Goal: Check status

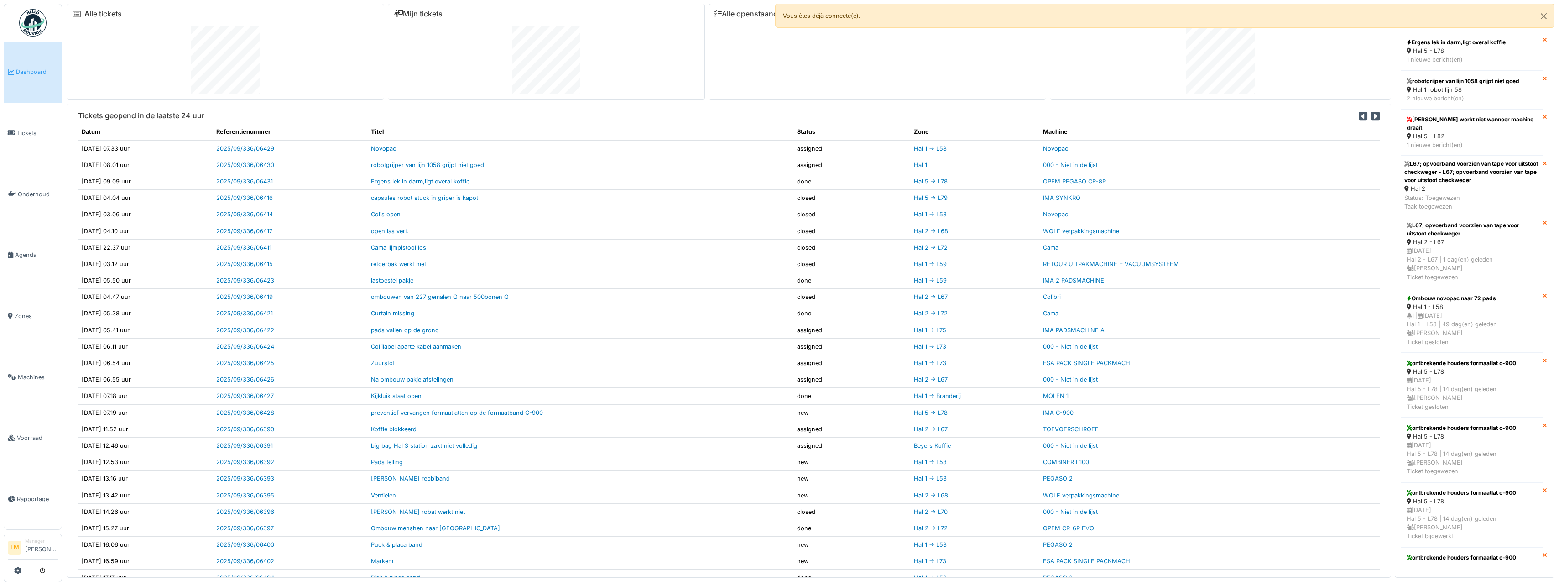
click at [445, 15] on h6 "Mijn tickets" at bounding box center [547, 14] width 306 height 9
click at [434, 13] on link "Mijn tickets" at bounding box center [418, 14] width 49 height 9
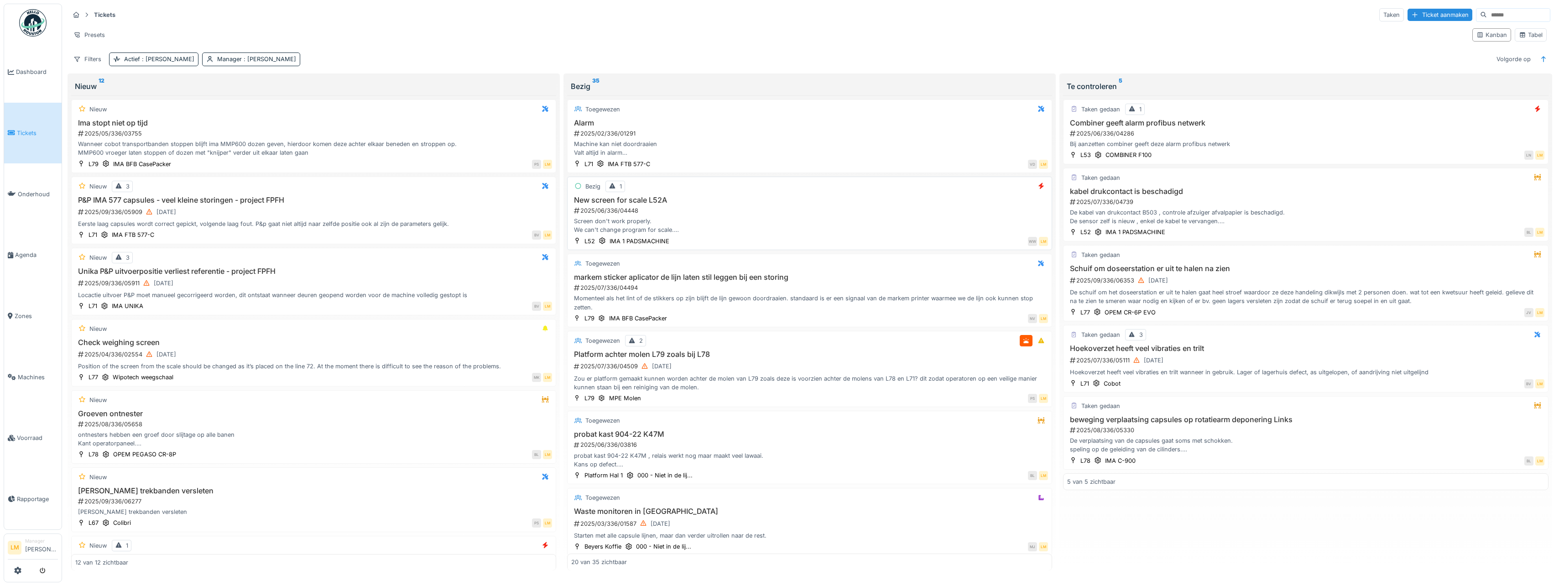
click at [983, 180] on div "Bezig 1 New screen for scale L52A 2025/06/336/04448 Screen don't work properly.…" at bounding box center [809, 213] width 485 height 73
click at [989, 197] on h3 "New screen for scale L52A" at bounding box center [809, 200] width 477 height 9
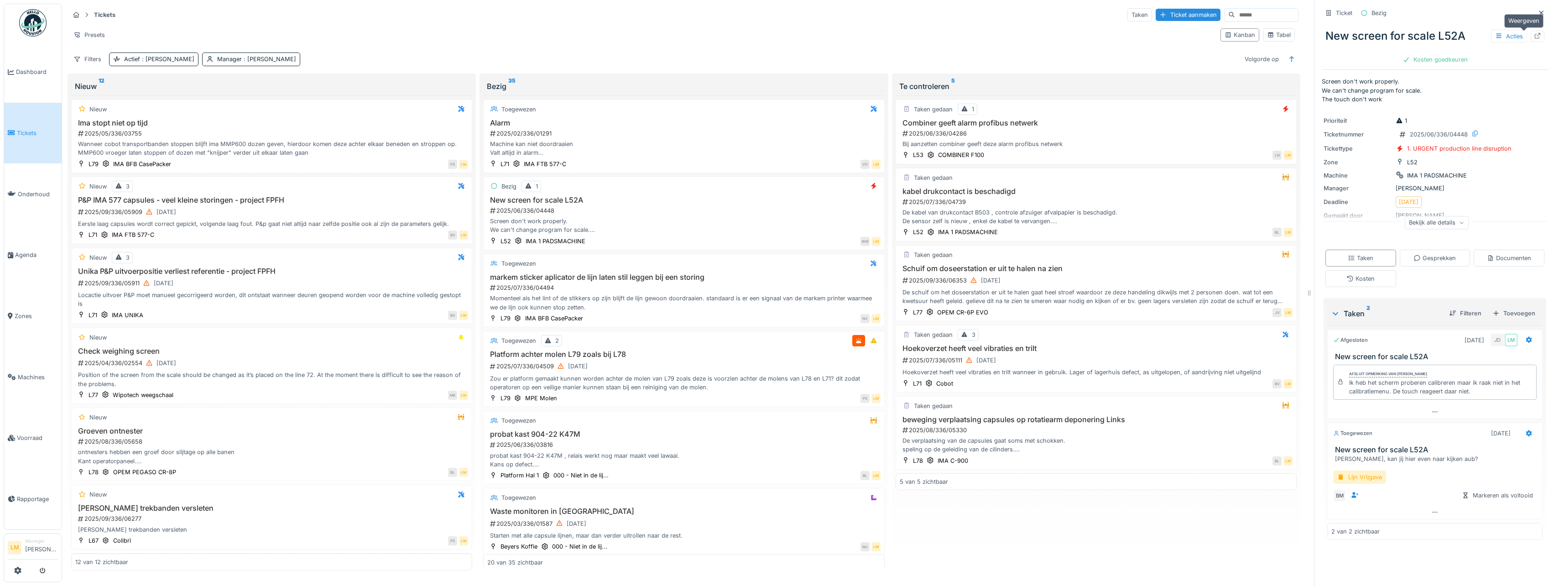
click at [1533, 37] on icon at bounding box center [1536, 36] width 7 height 6
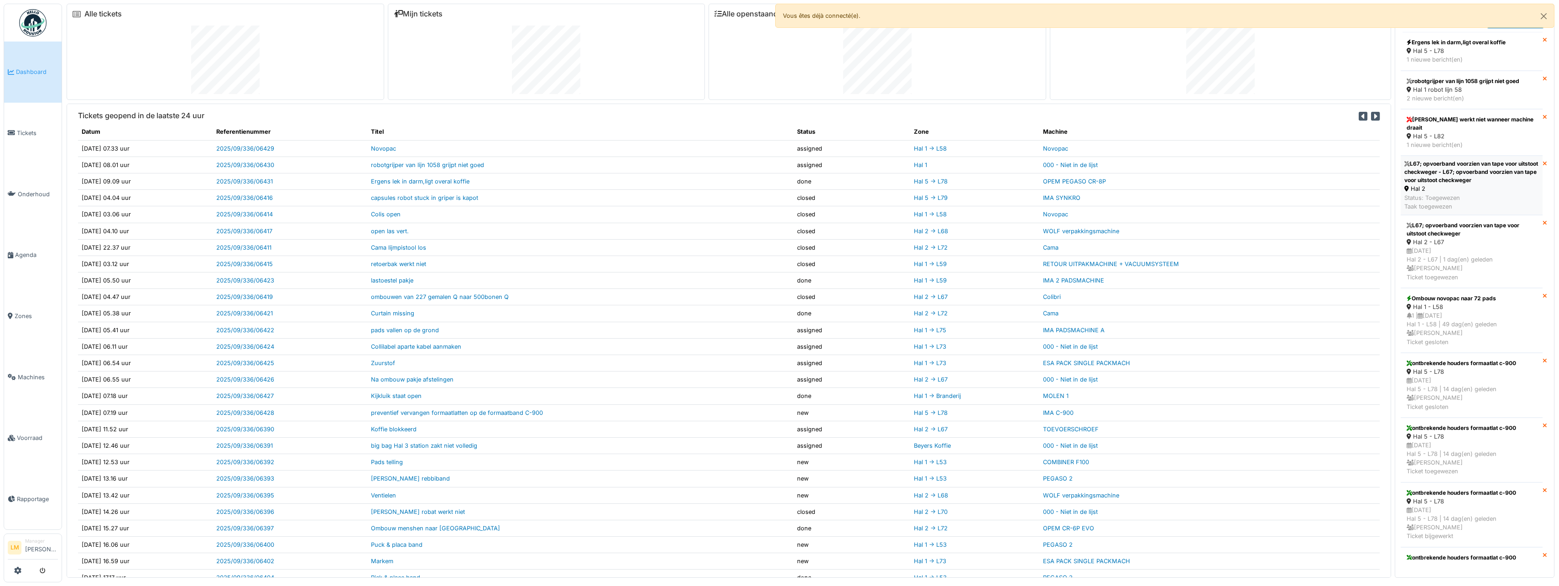
click at [1450, 165] on div "L67; opvoerband voorzien van tape voor uitstoot checkweger - L67; opvoerband vo…" at bounding box center [1471, 172] width 135 height 25
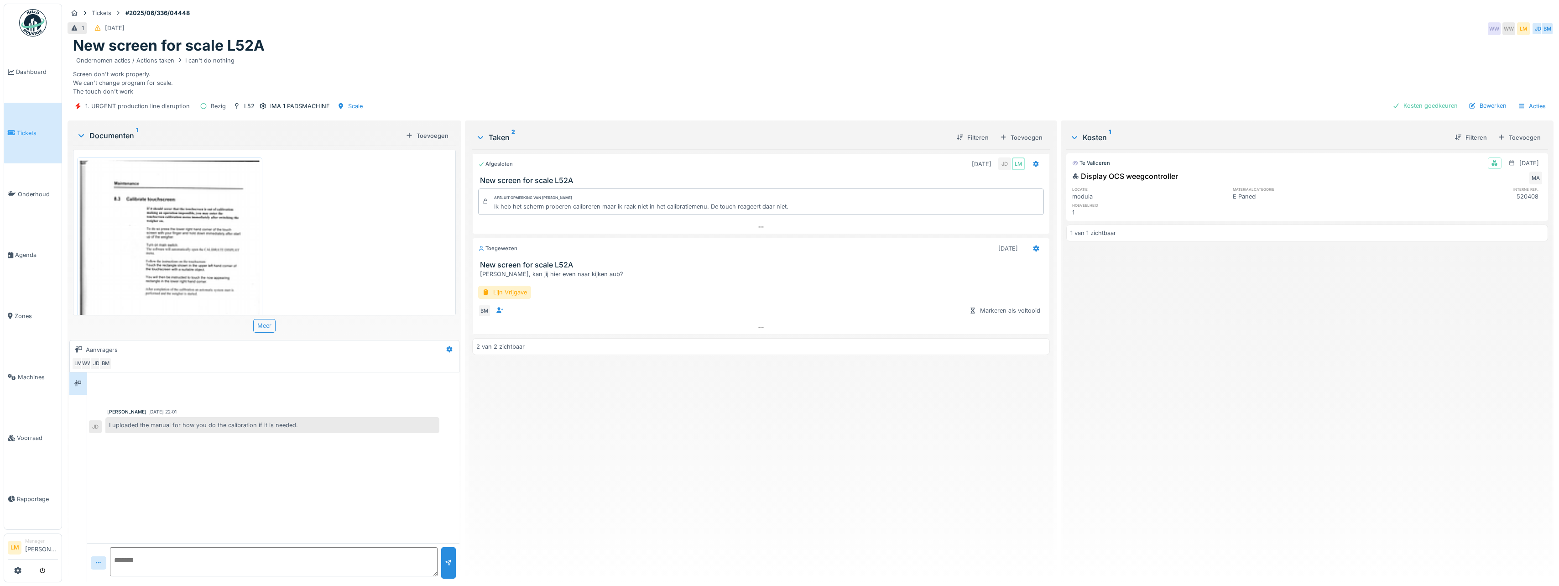
click at [142, 260] on img at bounding box center [169, 287] width 181 height 255
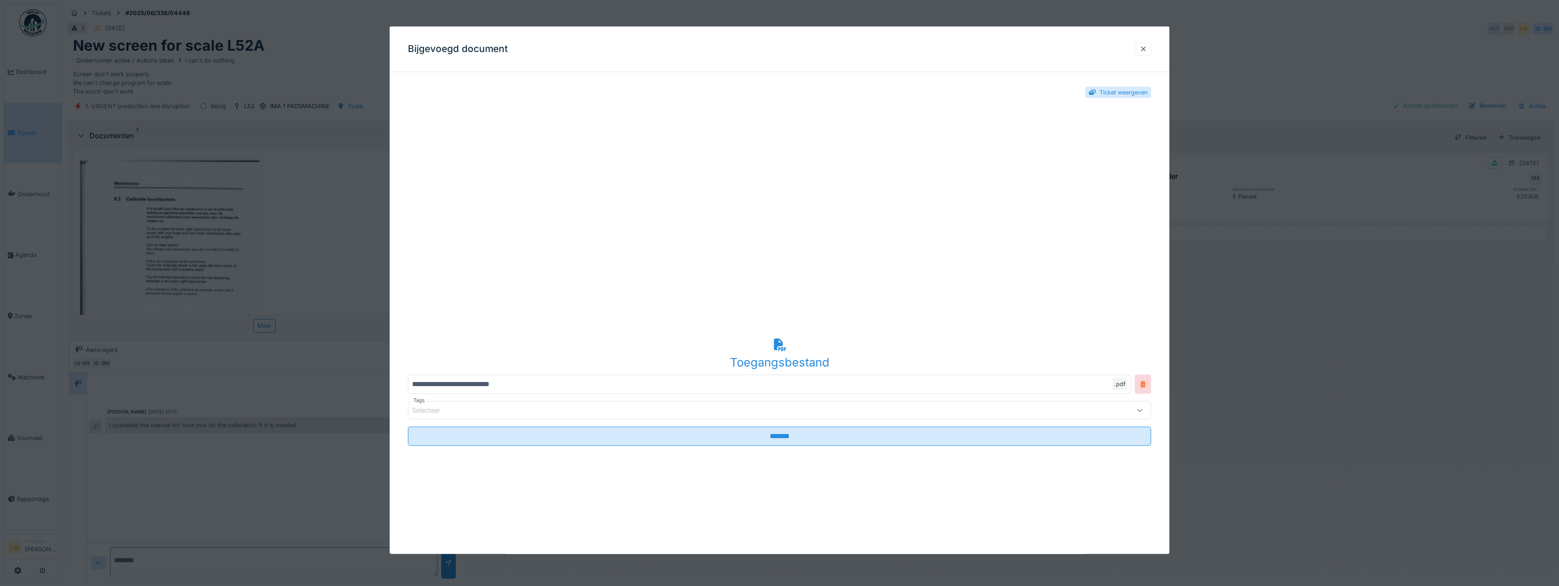
click at [1333, 267] on div at bounding box center [779, 293] width 1559 height 586
